Goal: Task Accomplishment & Management: Use online tool/utility

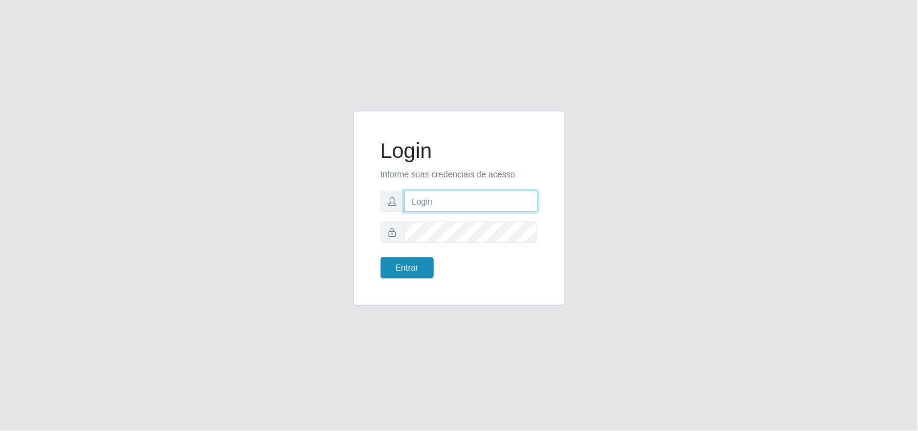
type input "[EMAIL_ADDRESS][DOMAIN_NAME]"
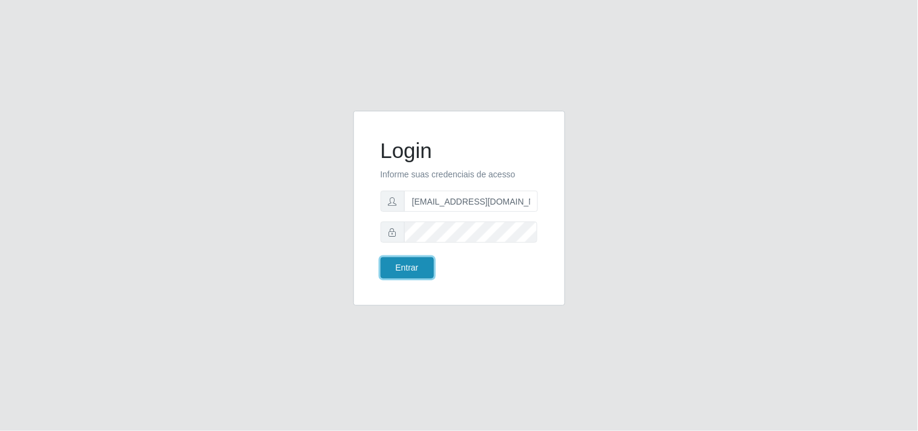
click at [401, 264] on button "Entrar" at bounding box center [406, 267] width 53 height 21
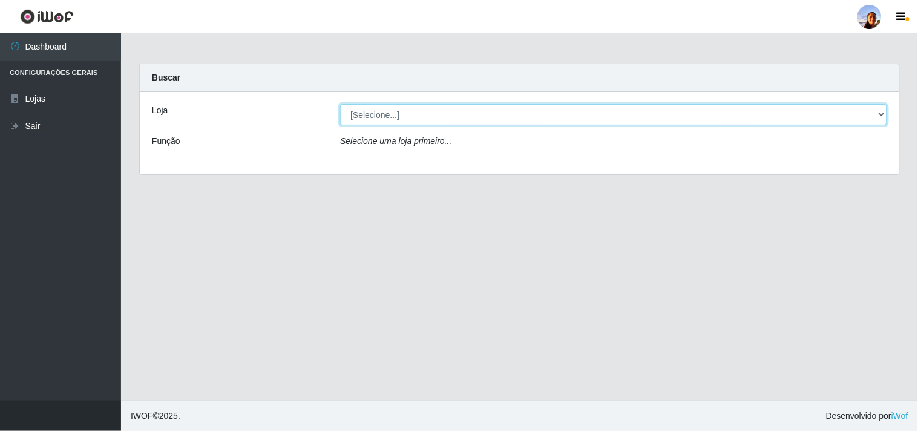
click at [449, 112] on select "[Selecione...] Supermercado [GEOGRAPHIC_DATA]" at bounding box center [613, 114] width 547 height 21
select select "166"
click at [340, 104] on select "[Selecione...] Supermercado [GEOGRAPHIC_DATA]" at bounding box center [613, 114] width 547 height 21
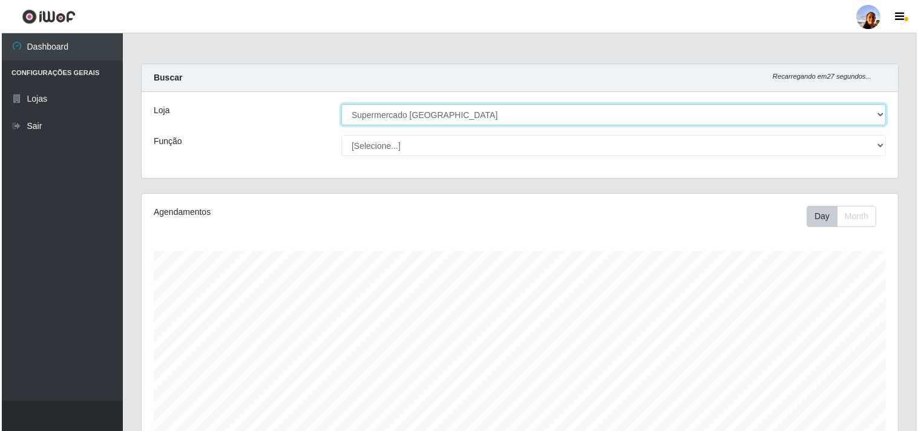
scroll to position [265, 0]
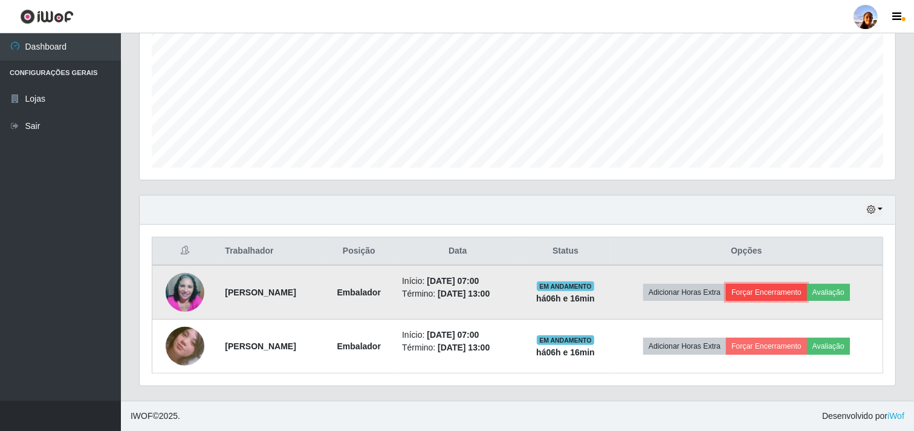
click at [784, 295] on button "Forçar Encerramento" at bounding box center [766, 292] width 81 height 17
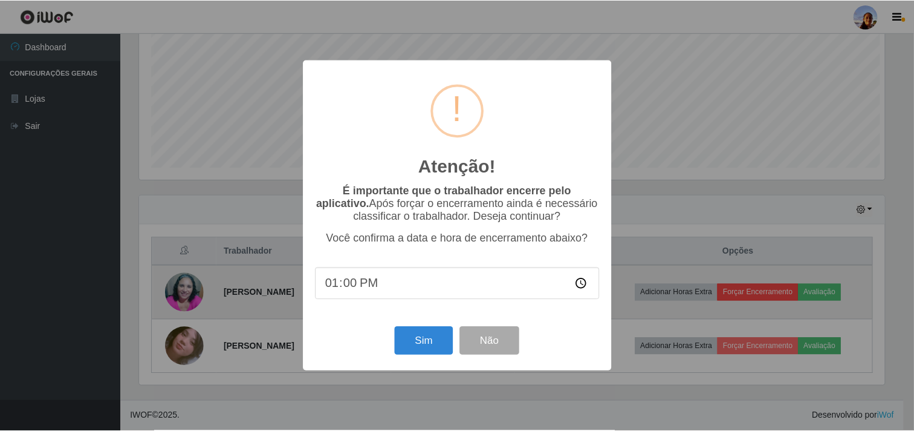
scroll to position [250, 748]
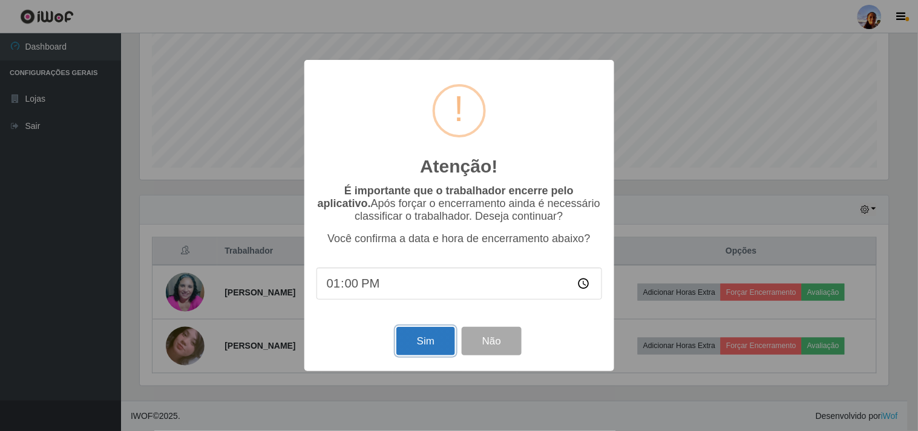
click at [422, 346] on button "Sim" at bounding box center [425, 341] width 59 height 28
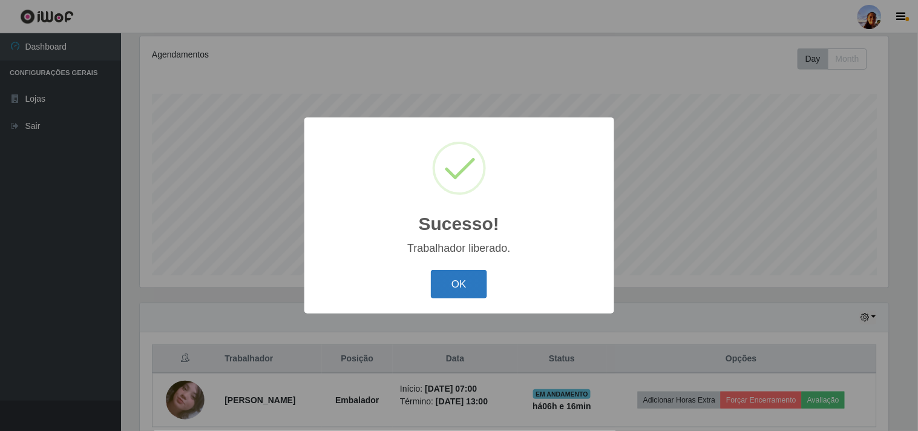
click at [446, 280] on button "OK" at bounding box center [459, 284] width 56 height 28
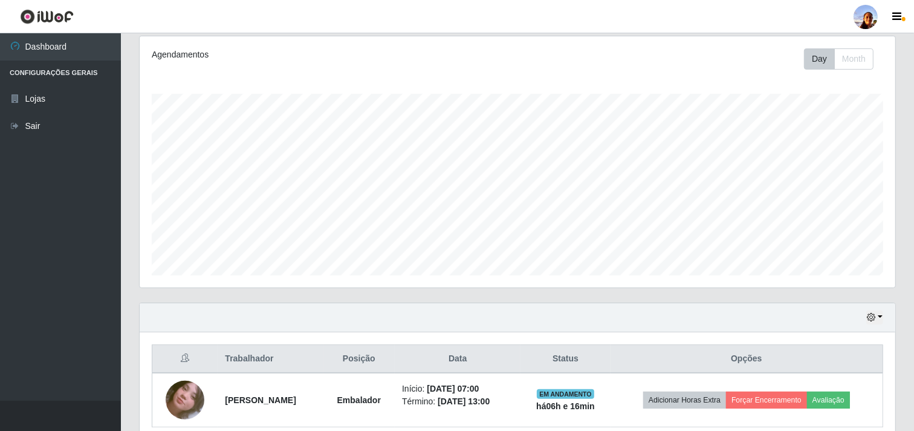
scroll to position [210, 0]
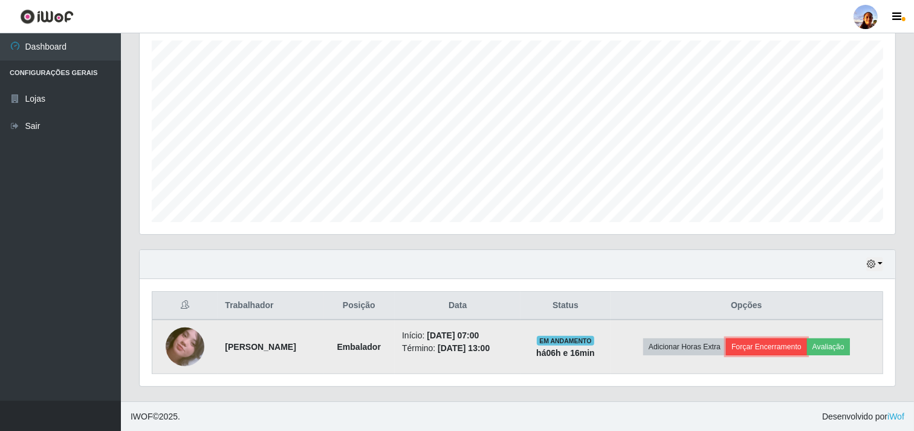
click at [761, 342] on button "Forçar Encerramento" at bounding box center [766, 346] width 81 height 17
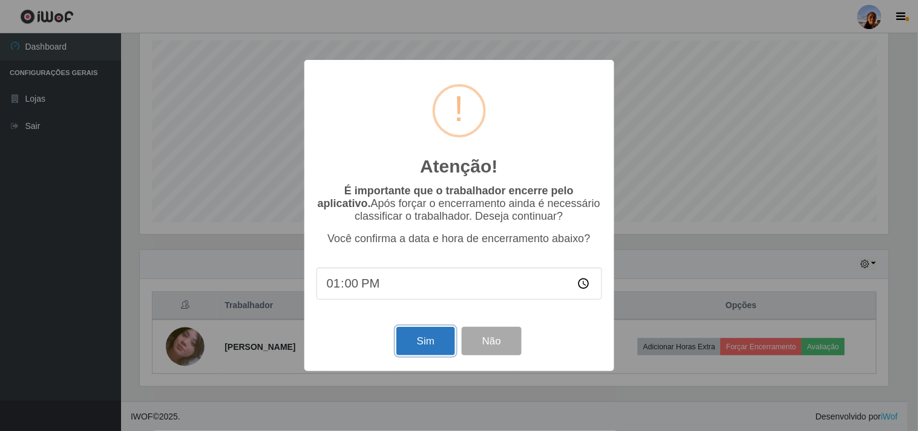
click at [430, 343] on button "Sim" at bounding box center [425, 341] width 59 height 28
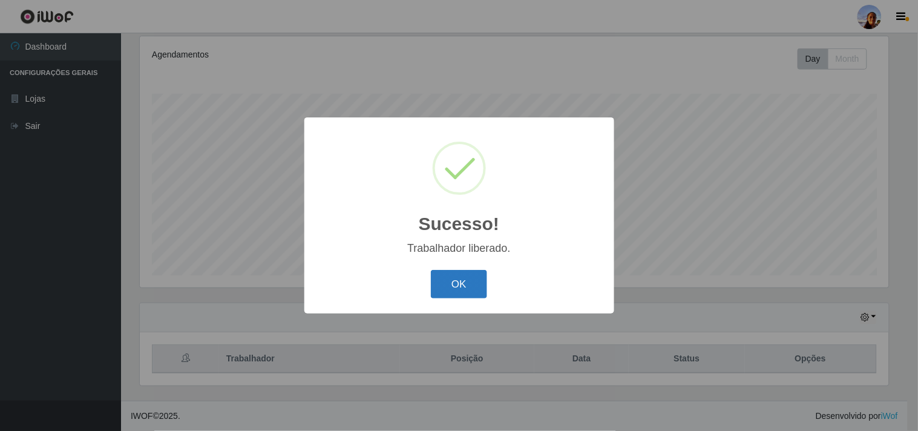
click at [456, 290] on button "OK" at bounding box center [459, 284] width 56 height 28
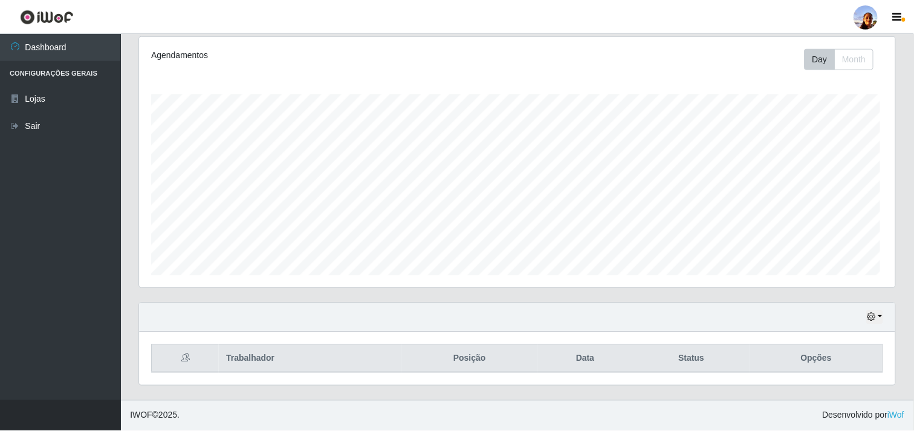
scroll to position [250, 756]
